Goal: Complete application form

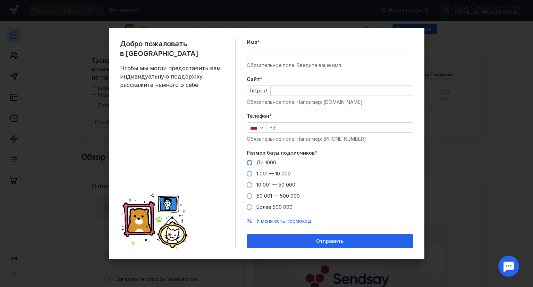
click at [247, 162] on span at bounding box center [250, 163] width 6 height 6
click at [0, 0] on input "До 1000" at bounding box center [0, 0] width 0 height 0
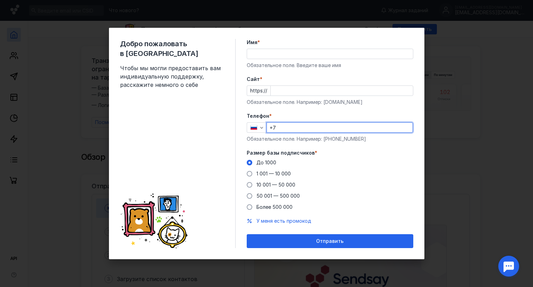
click at [287, 127] on input "+7" at bounding box center [340, 127] width 146 height 10
click at [329, 129] on input "+7 90" at bounding box center [340, 127] width 146 height 10
type input "[PHONE_NUMBER]"
click at [289, 96] on div "Cайт * https:// Обязательное поле. Например: [DOMAIN_NAME]" at bounding box center [330, 91] width 167 height 30
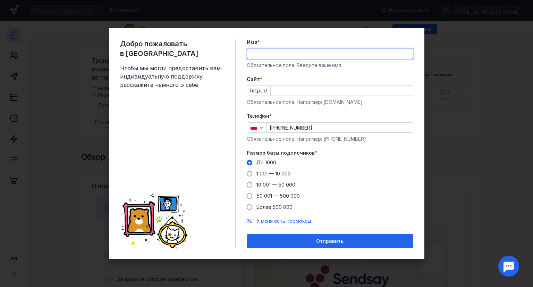
click at [296, 54] on input "Имя *" at bounding box center [330, 54] width 166 height 10
type input "Костя"
click at [276, 95] on div at bounding box center [341, 90] width 143 height 10
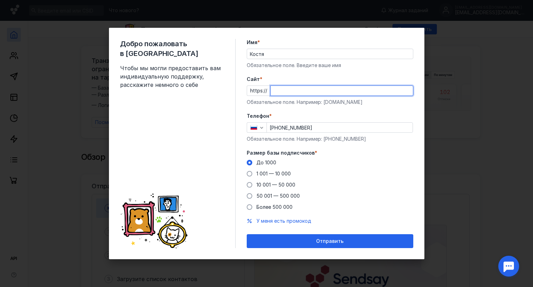
click at [289, 94] on input "Cайт *" at bounding box center [342, 91] width 142 height 10
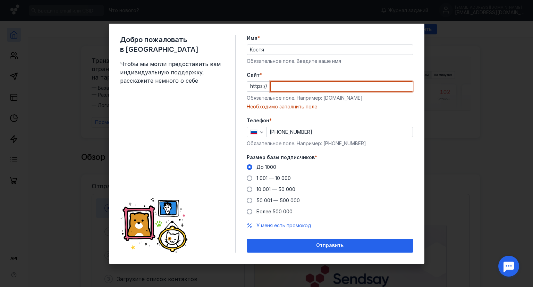
paste input "[DOMAIN_NAME][URL]"
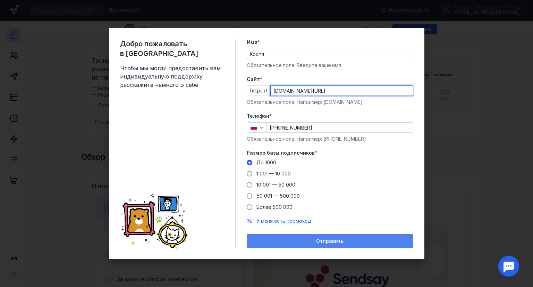
type input "[DOMAIN_NAME][URL]"
click at [303, 242] on div "Отправить" at bounding box center [330, 241] width 160 height 6
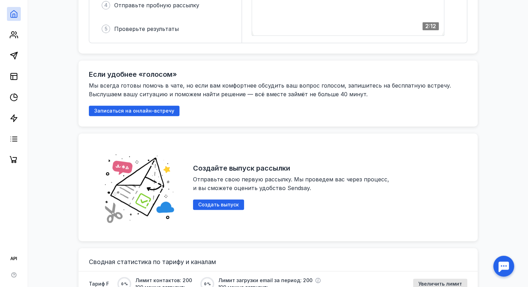
scroll to position [312, 0]
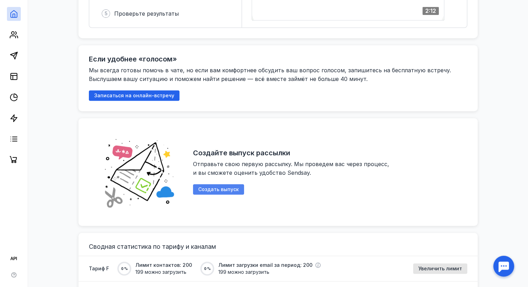
click at [199, 186] on span "Создать выпуск" at bounding box center [218, 189] width 41 height 6
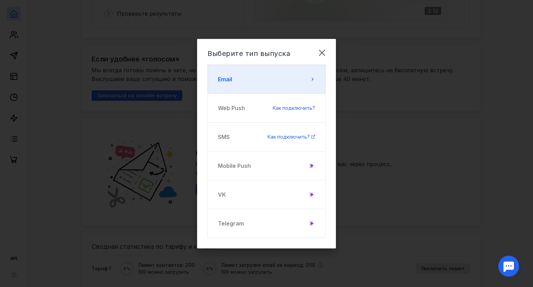
click at [238, 70] on button "Email" at bounding box center [266, 79] width 118 height 29
